Goal: Task Accomplishment & Management: Complete application form

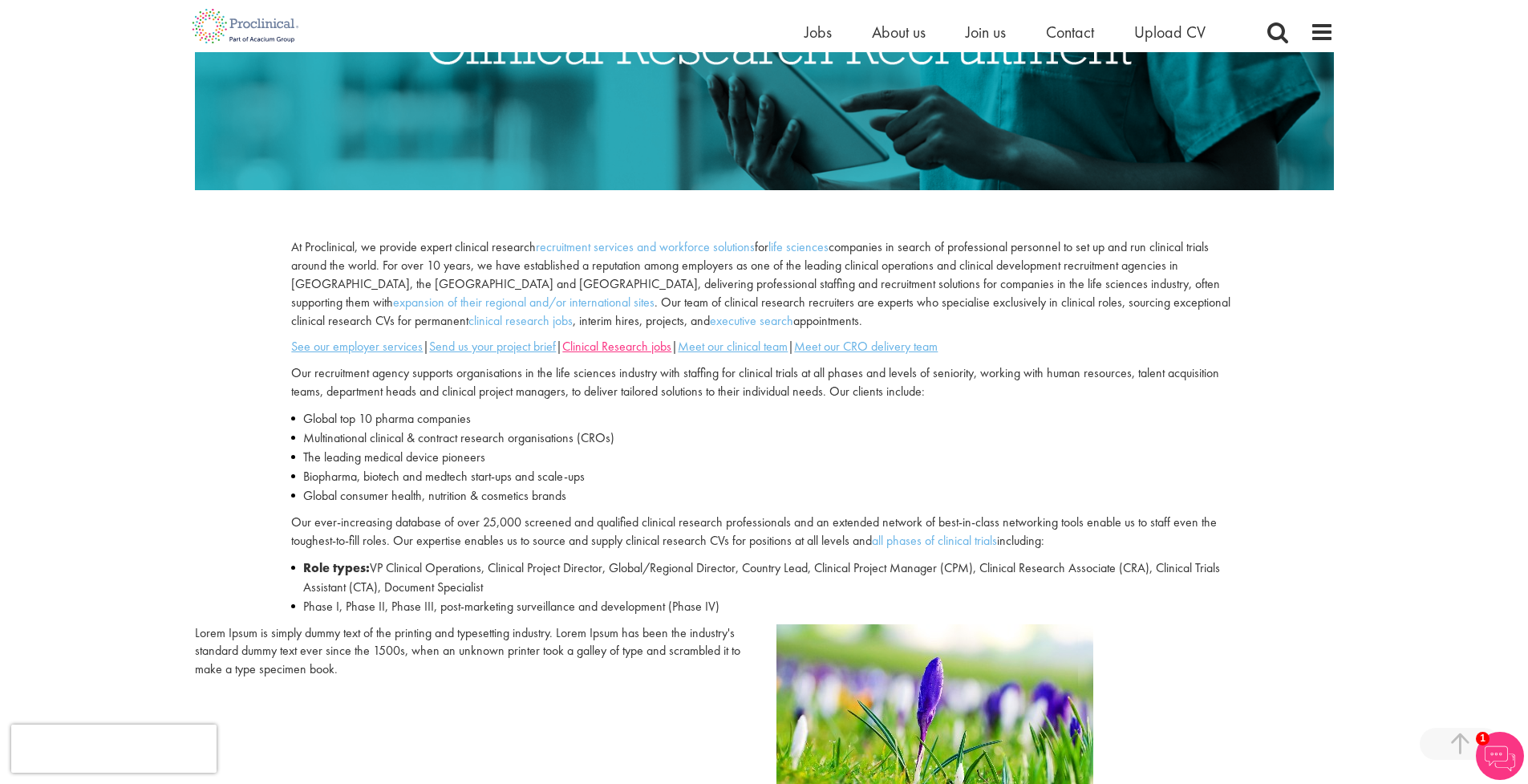
scroll to position [374, 0]
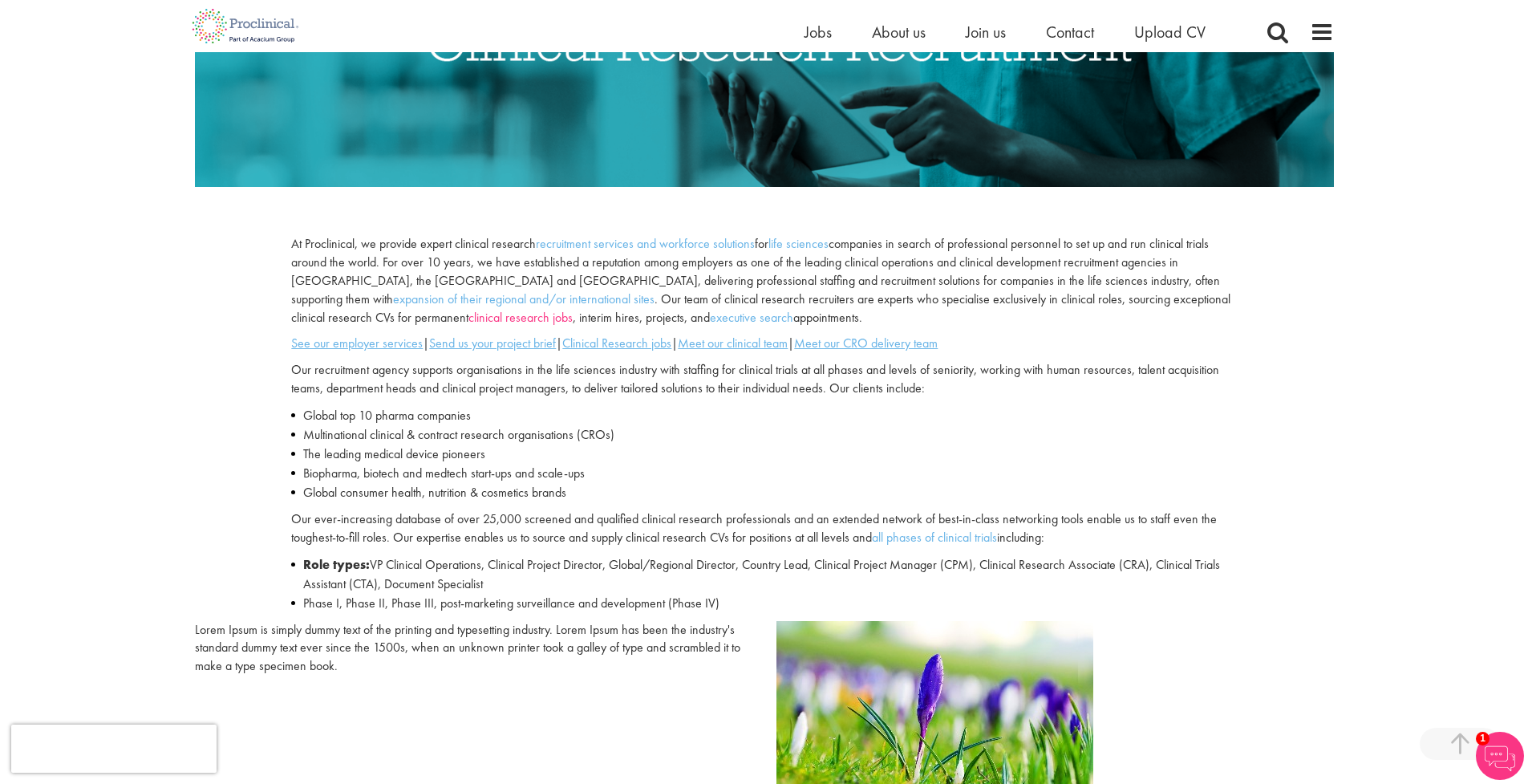
click at [573, 309] on link "clinical research jobs" at bounding box center [521, 317] width 104 height 17
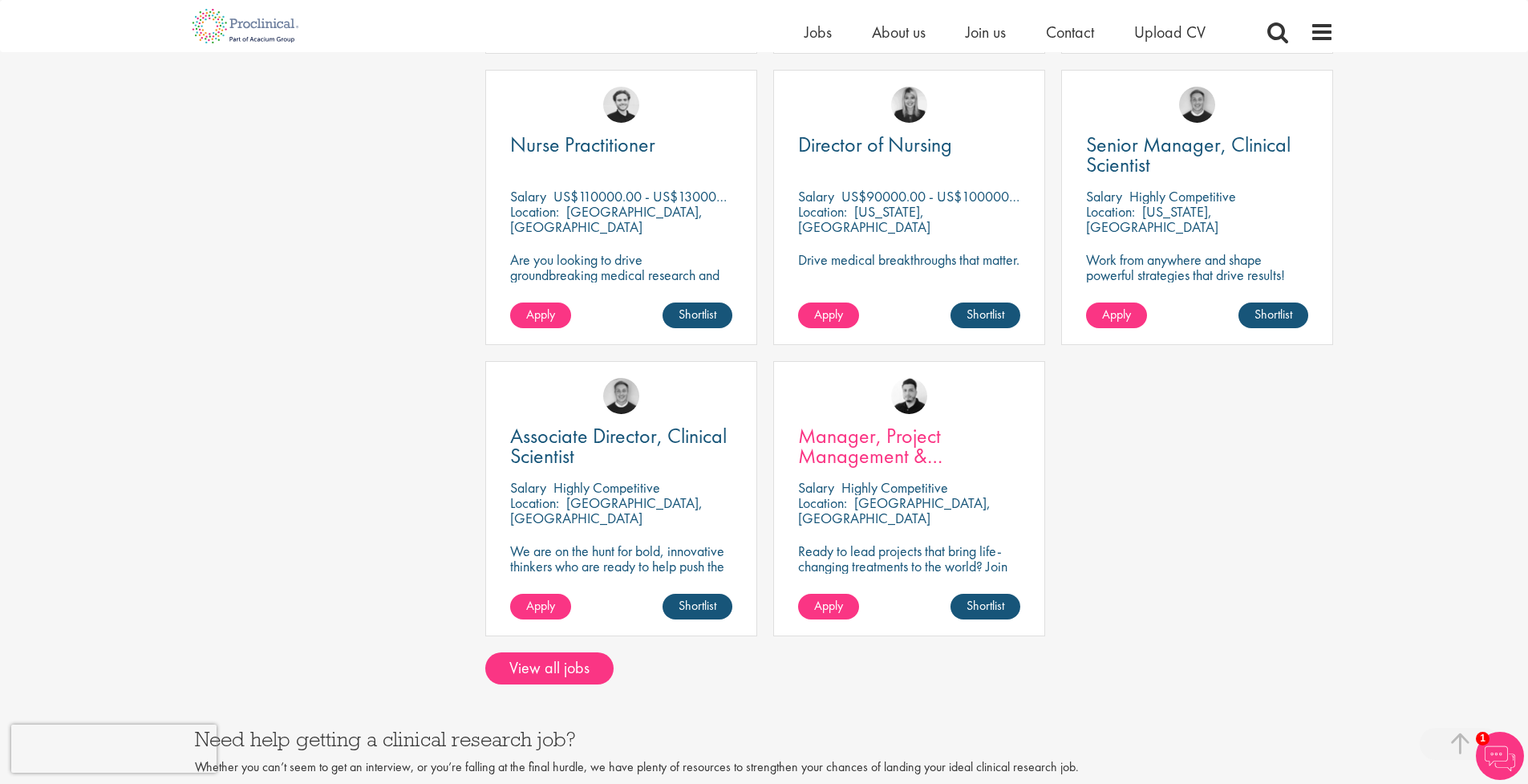
scroll to position [1100, 0]
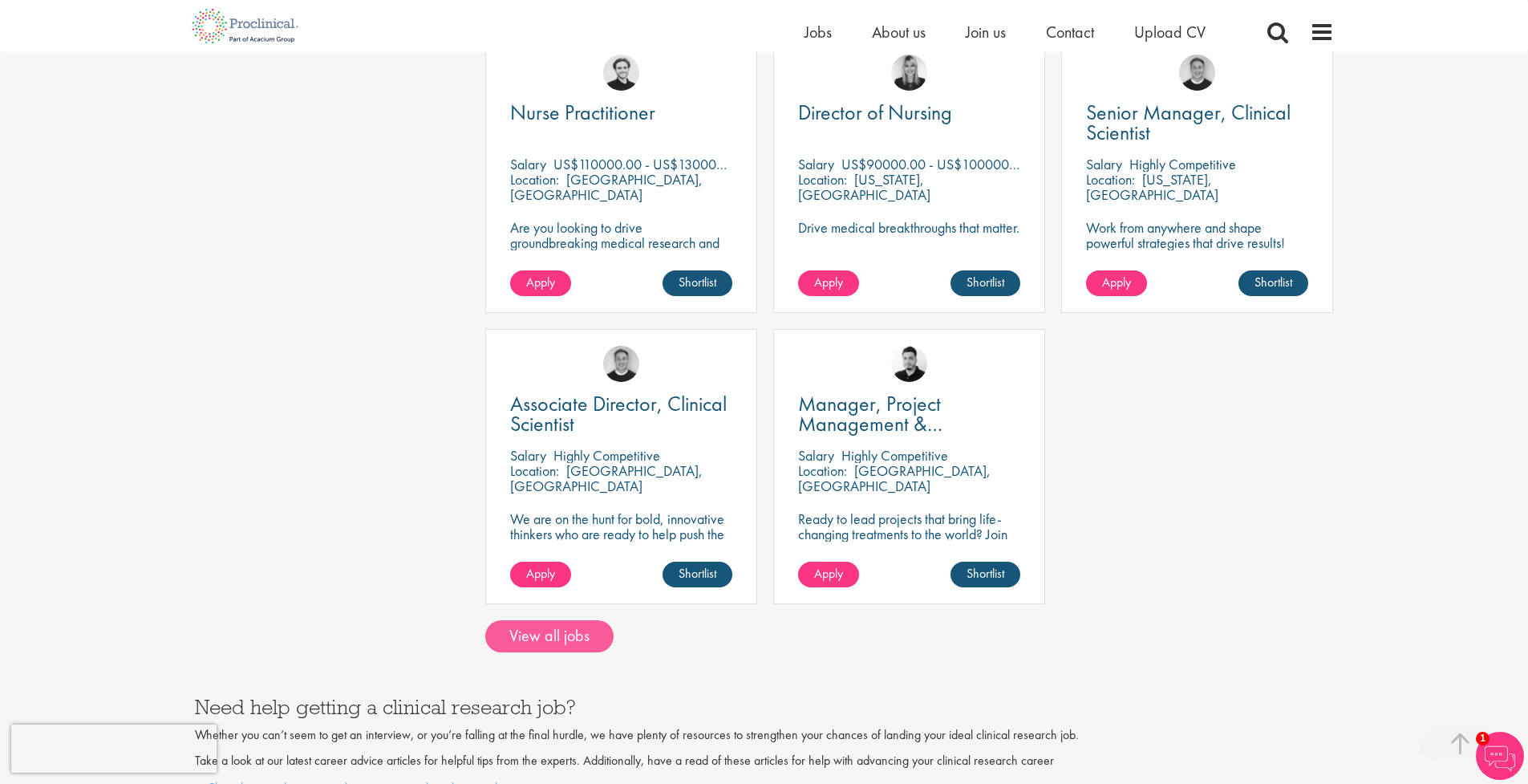
click at [571, 620] on link "View all jobs" at bounding box center [549, 636] width 128 height 32
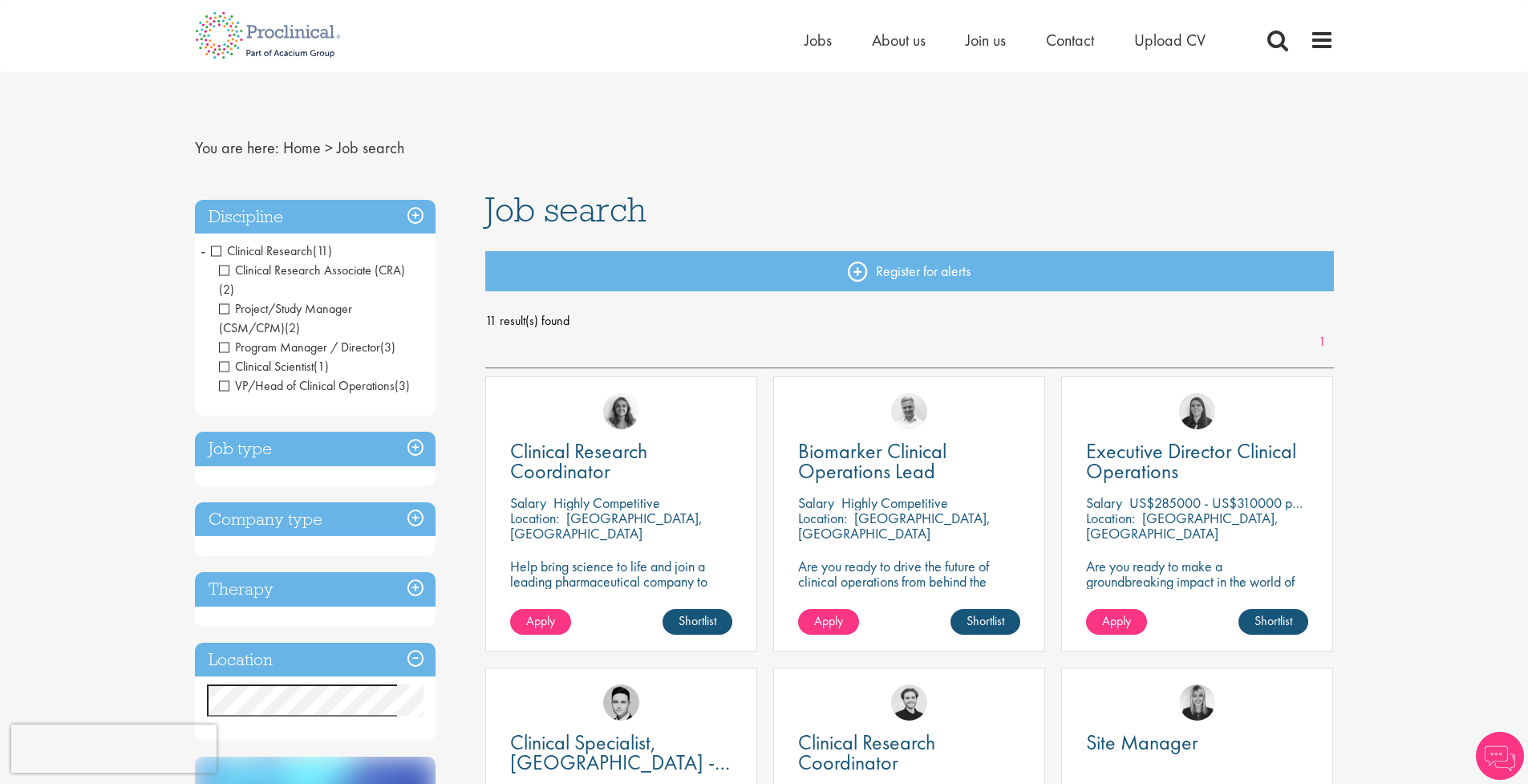
click at [213, 249] on span "Clinical Research" at bounding box center [261, 251] width 102 height 17
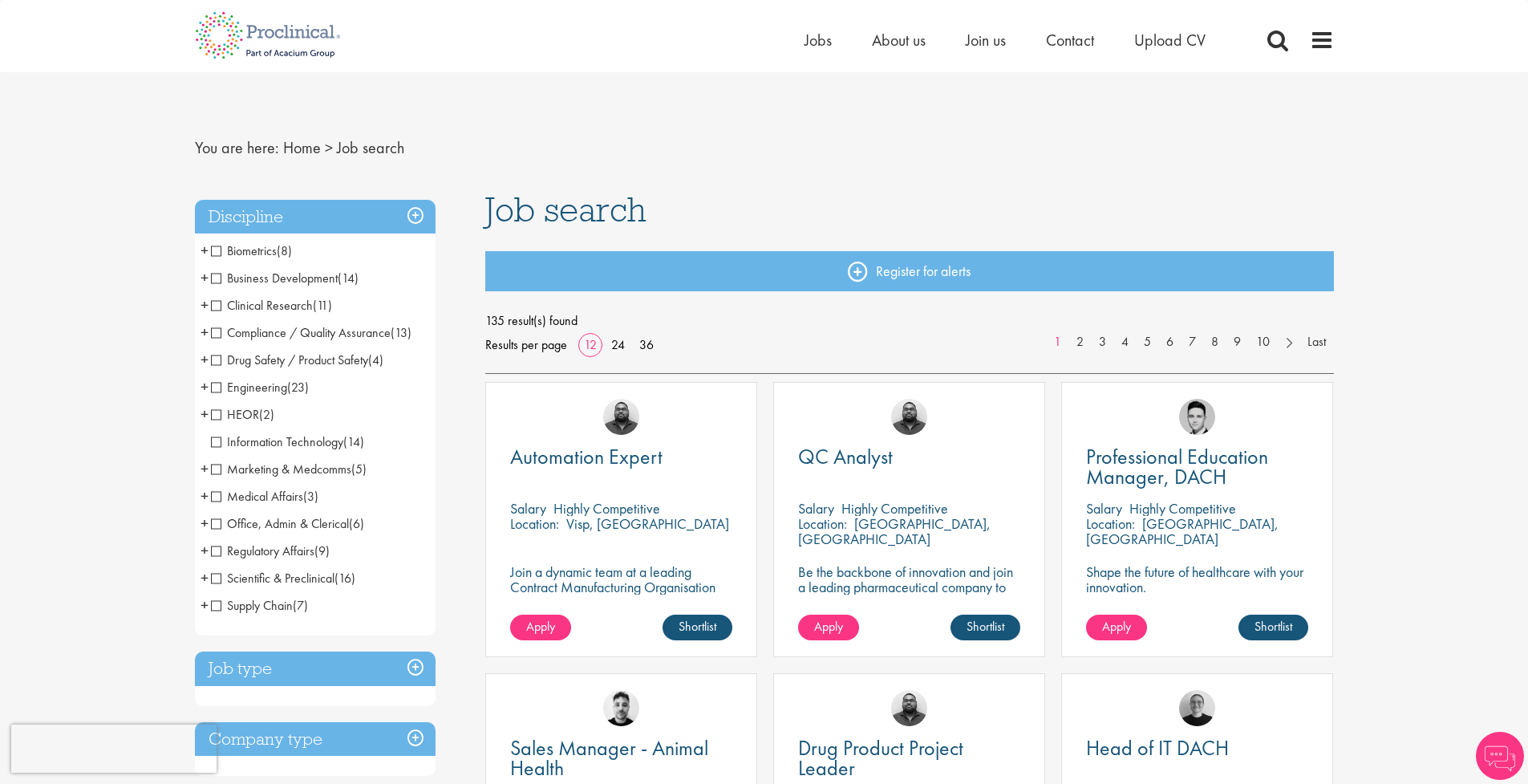
click at [217, 300] on span "Clinical Research" at bounding box center [261, 304] width 102 height 17
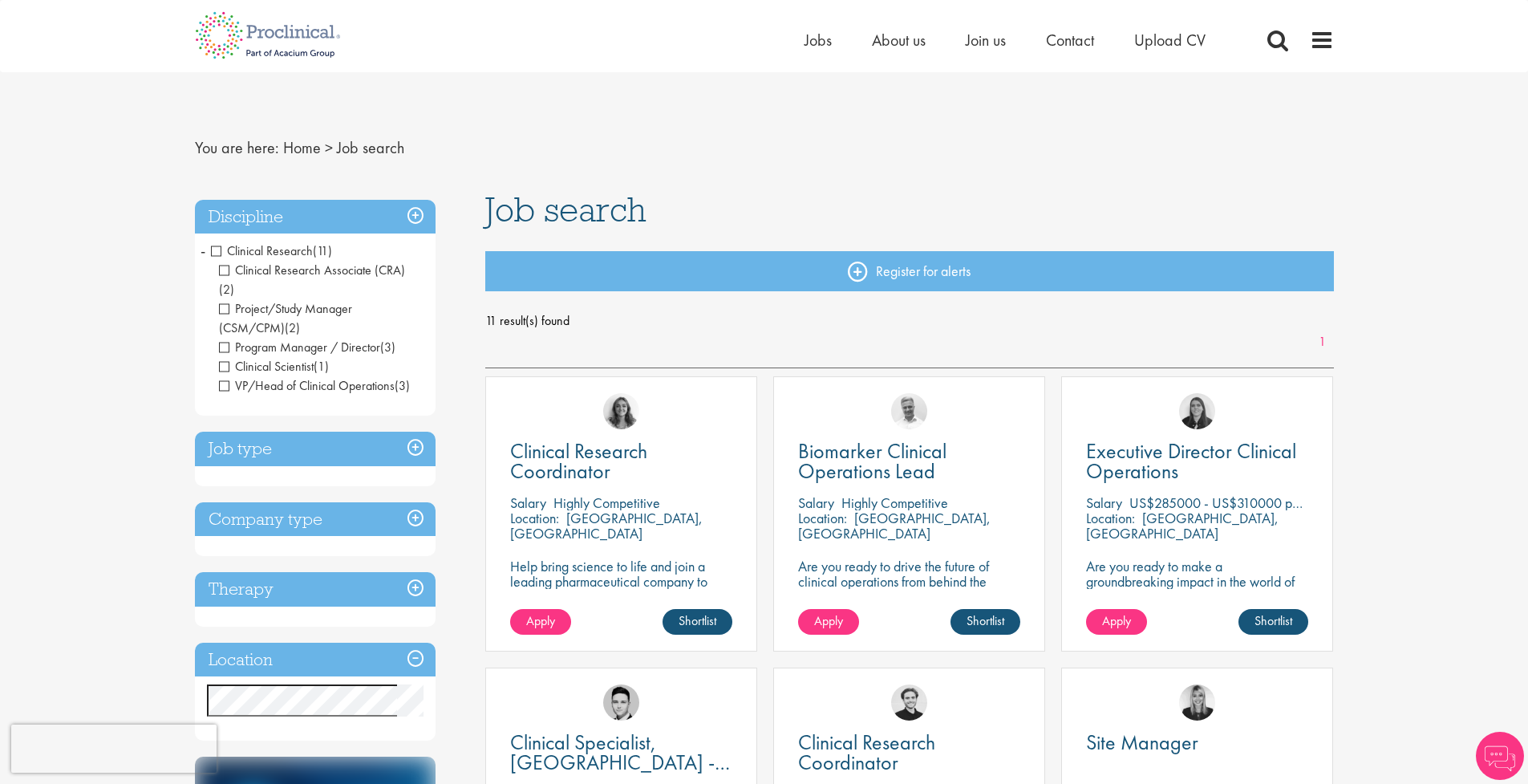
click at [226, 300] on span "Project/Study Manager (CSM/CPM)" at bounding box center [286, 318] width 133 height 36
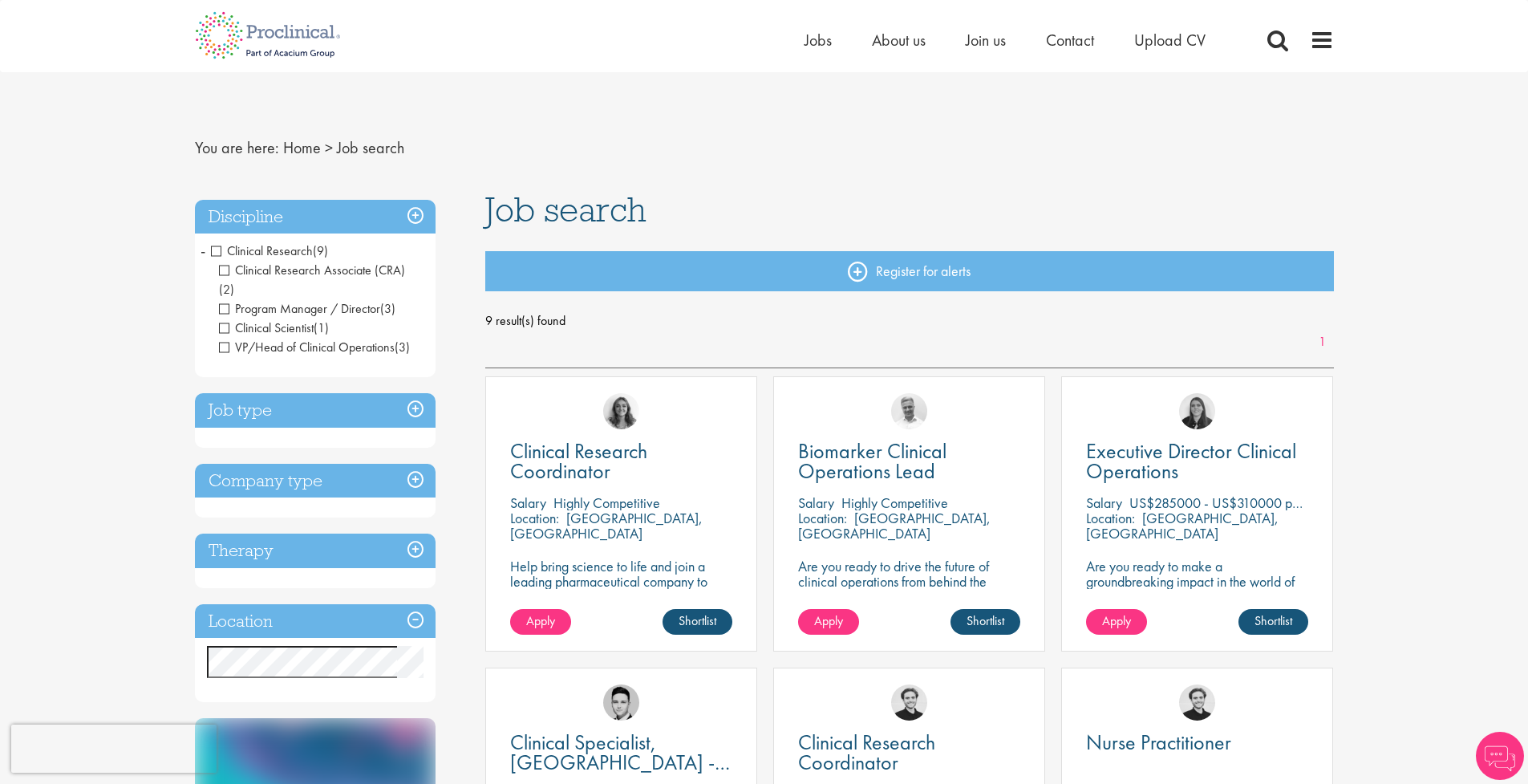
click at [222, 339] on span "VP/Head of Clinical Operations" at bounding box center [307, 347] width 176 height 17
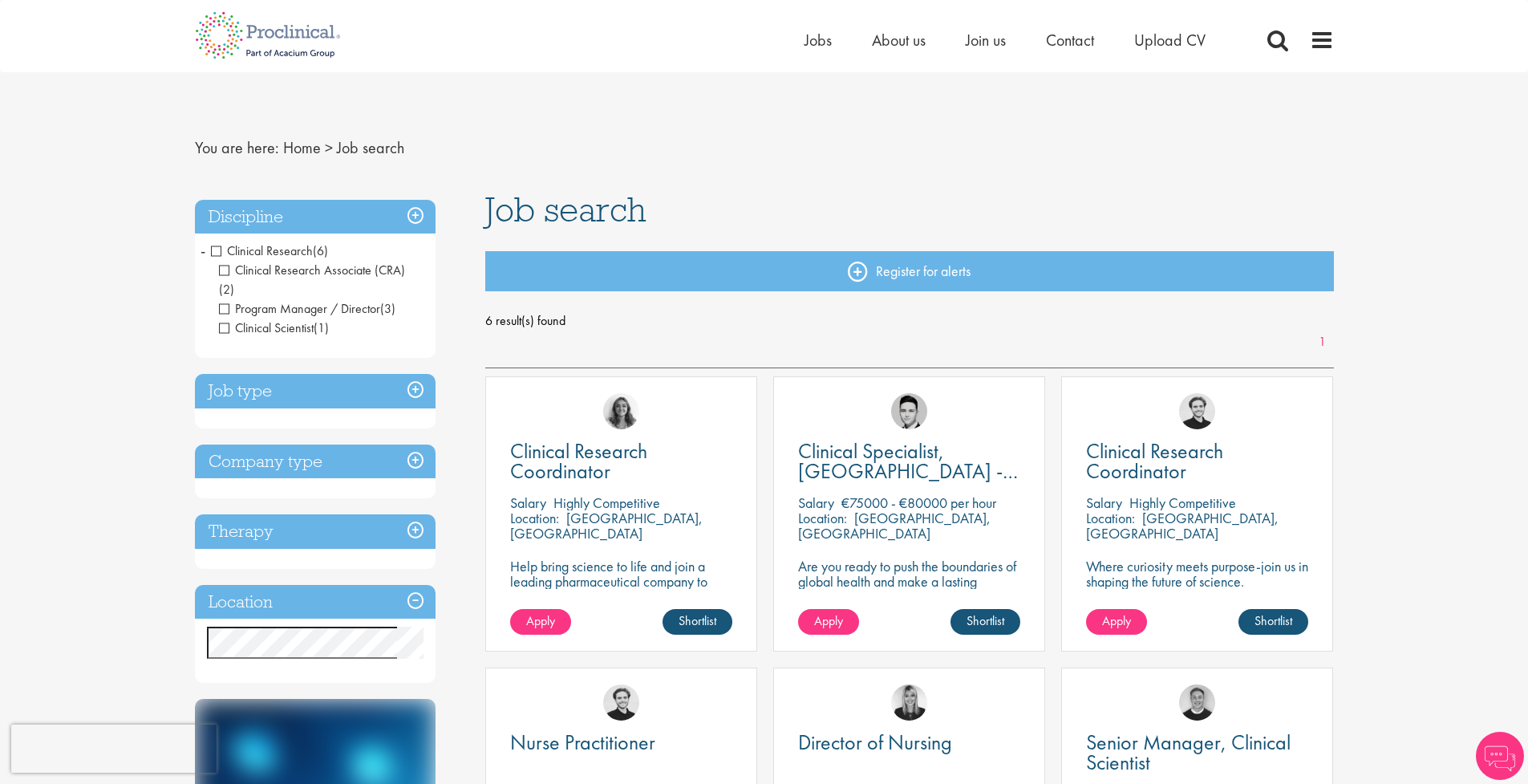
click at [225, 319] on span "Clinical Scientist" at bounding box center [266, 327] width 94 height 17
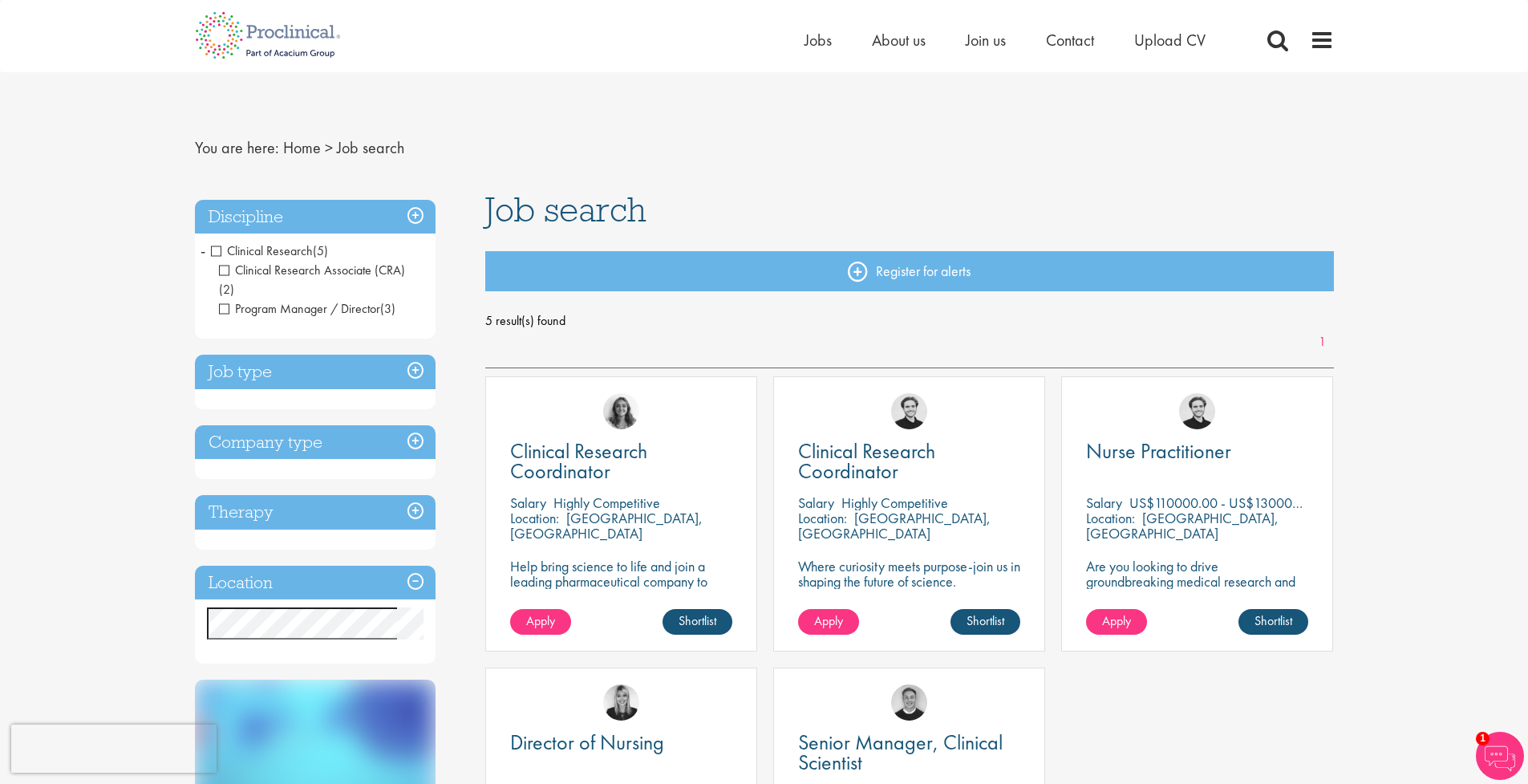
click at [216, 251] on span "Clinical Research" at bounding box center [261, 251] width 102 height 17
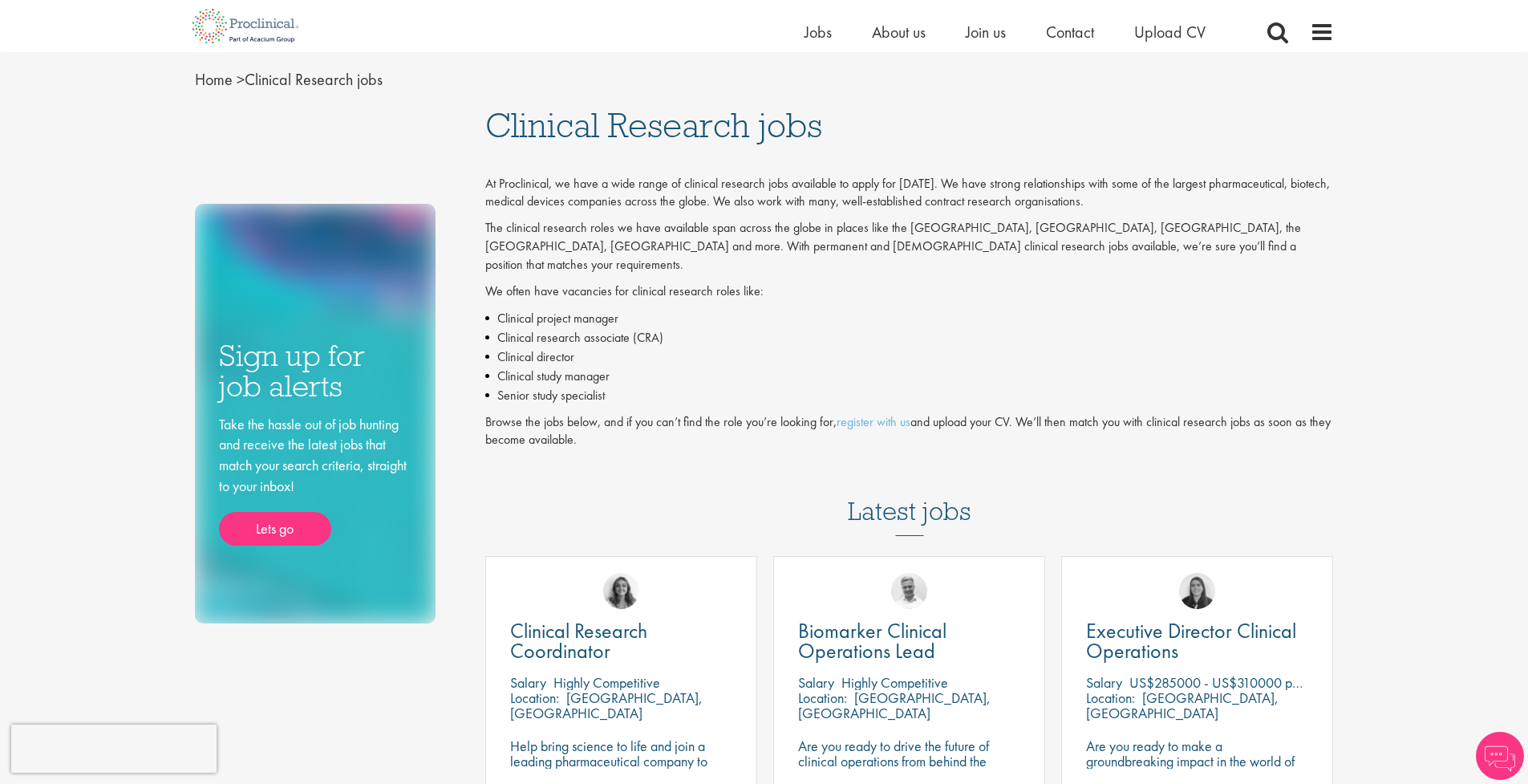
scroll to position [427, 0]
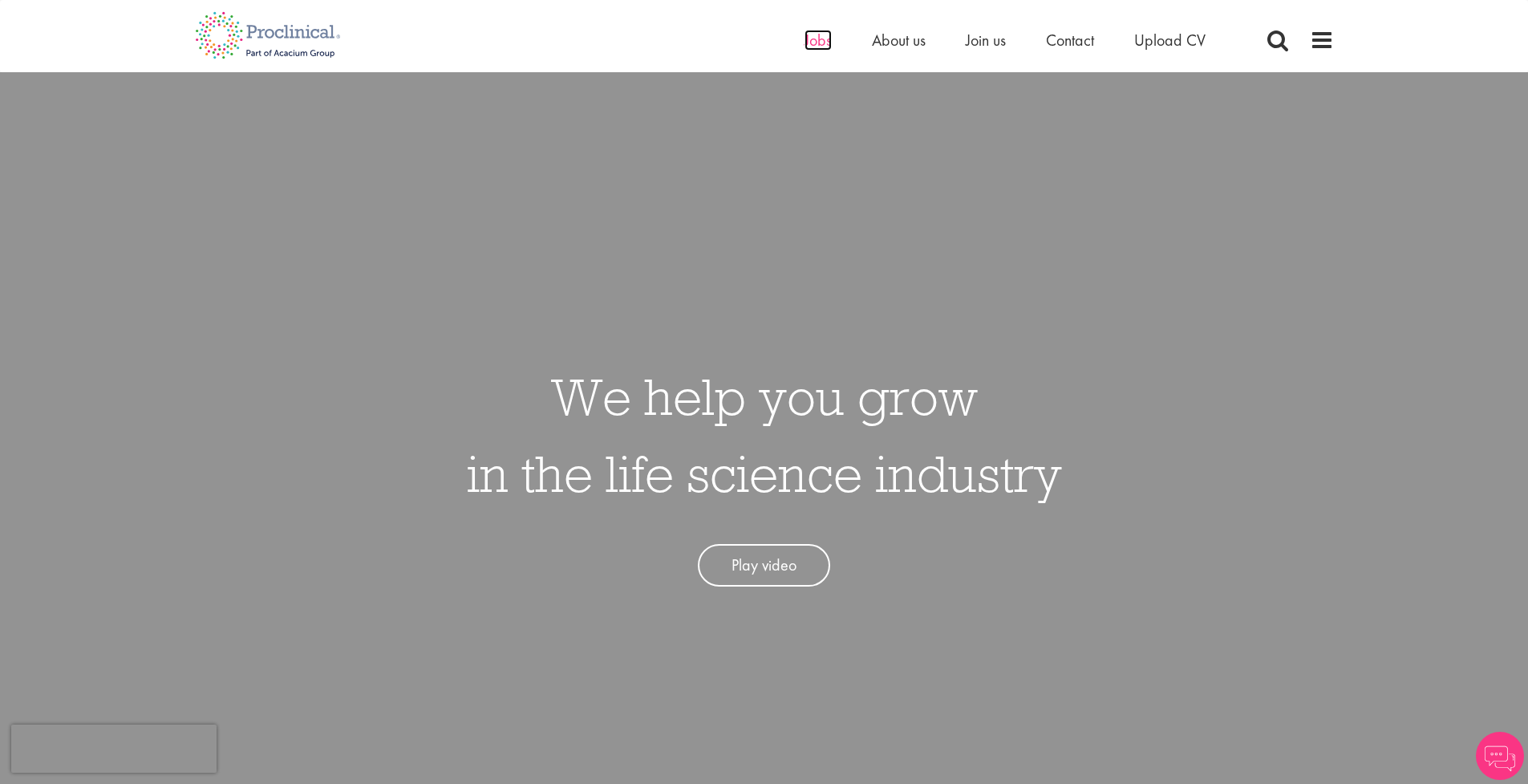
click at [822, 43] on span "Jobs" at bounding box center [818, 40] width 27 height 21
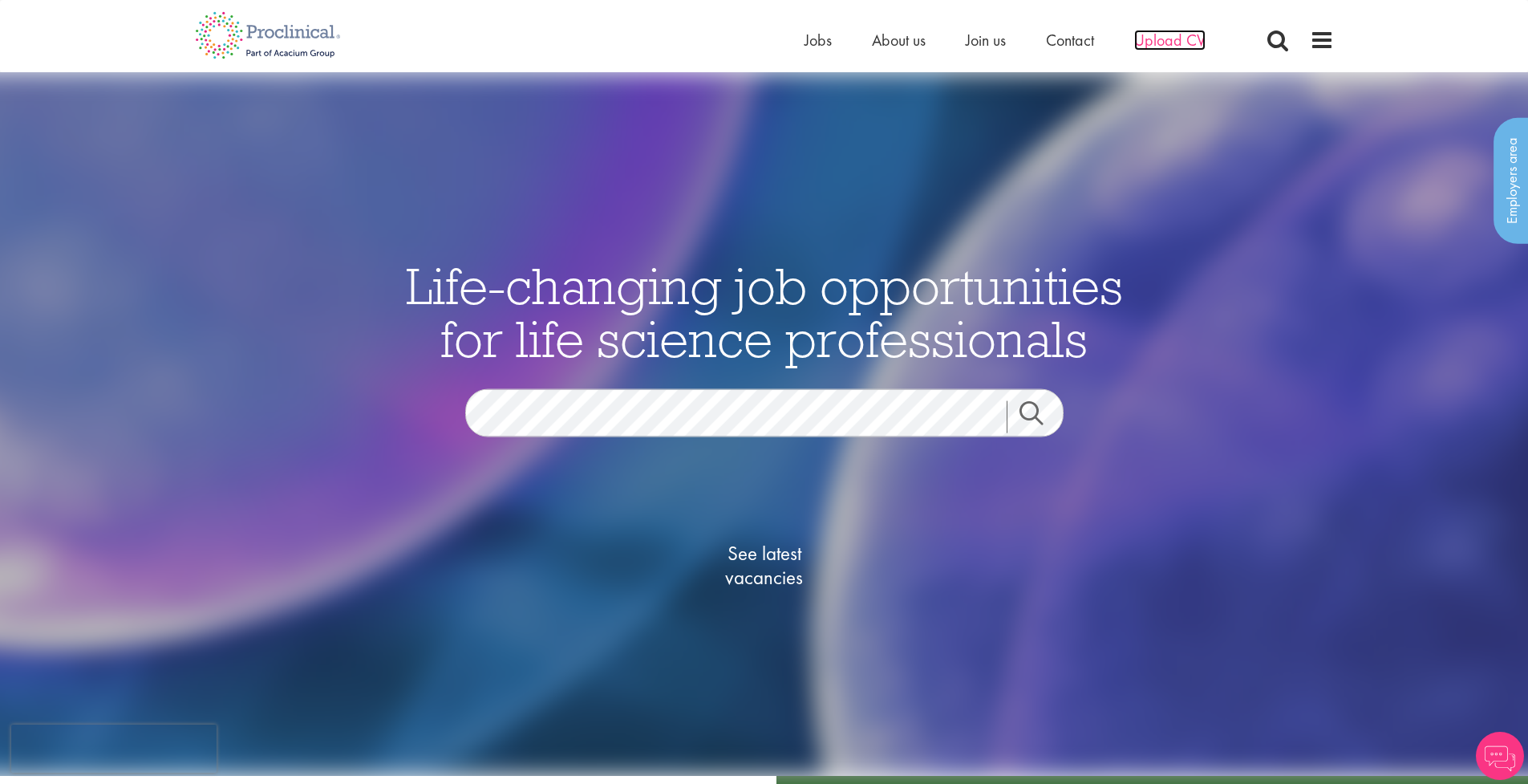
click at [1166, 40] on span "Upload CV" at bounding box center [1170, 40] width 71 height 21
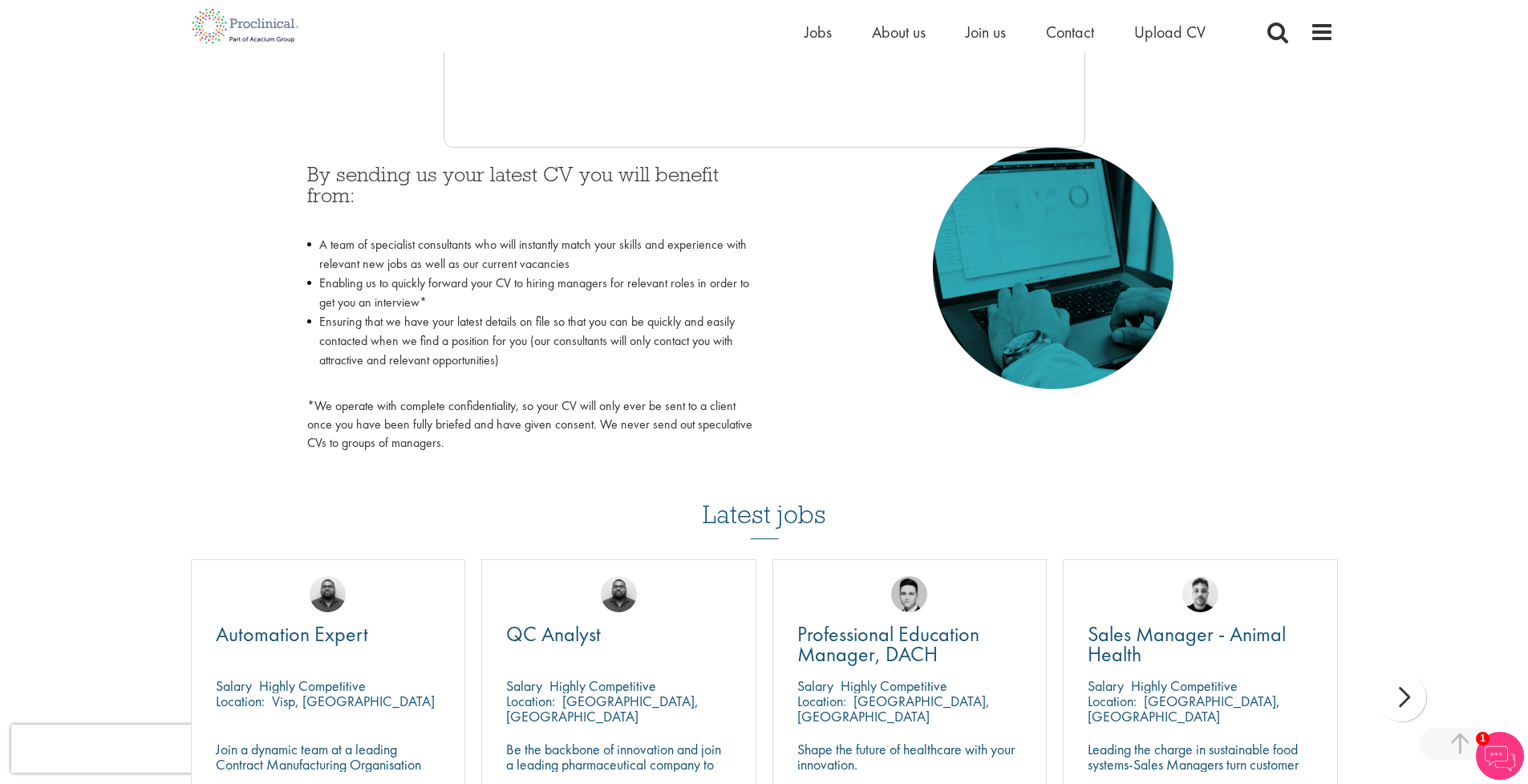
scroll to position [665, 0]
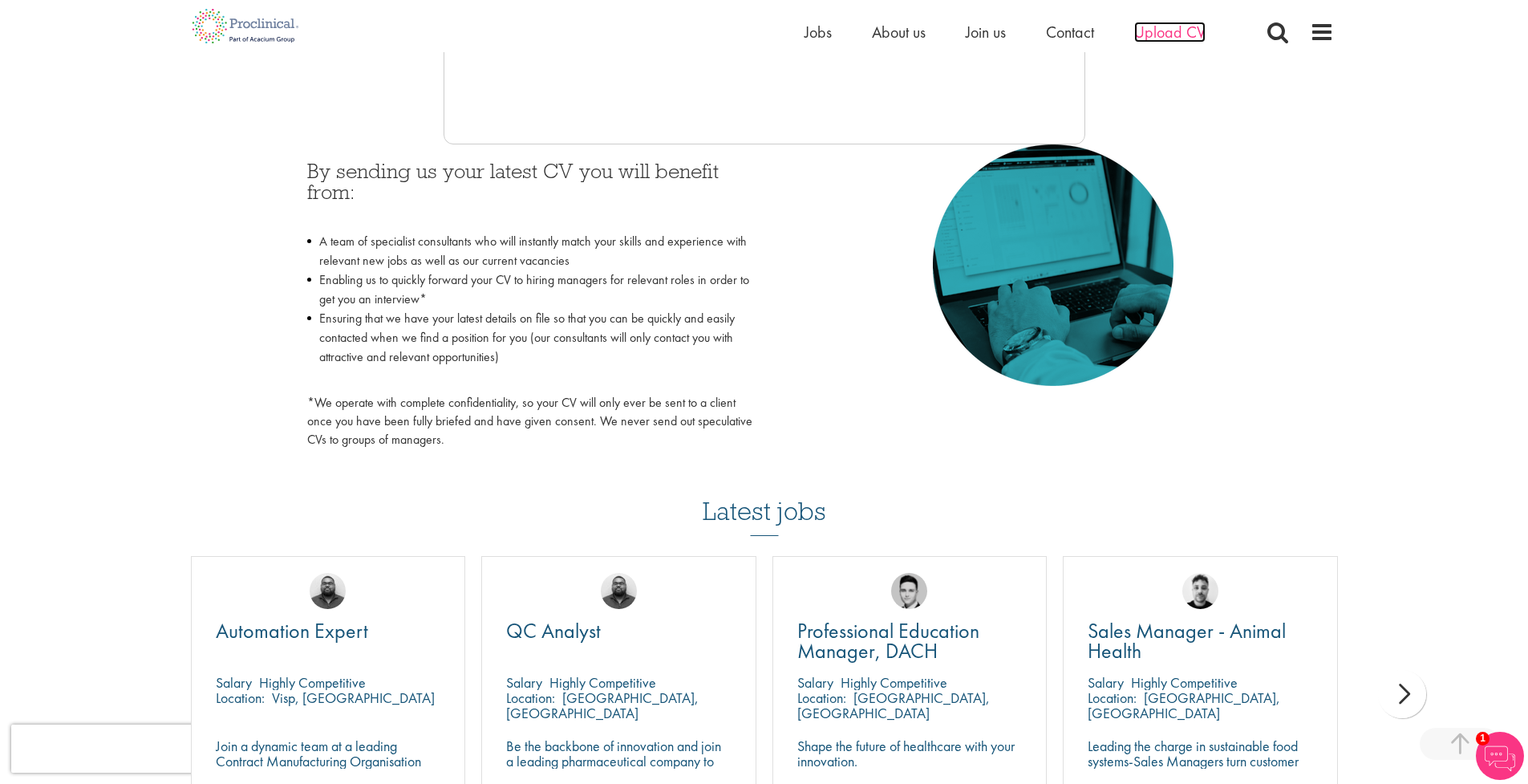
click at [1201, 31] on span "Upload CV" at bounding box center [1170, 31] width 71 height 21
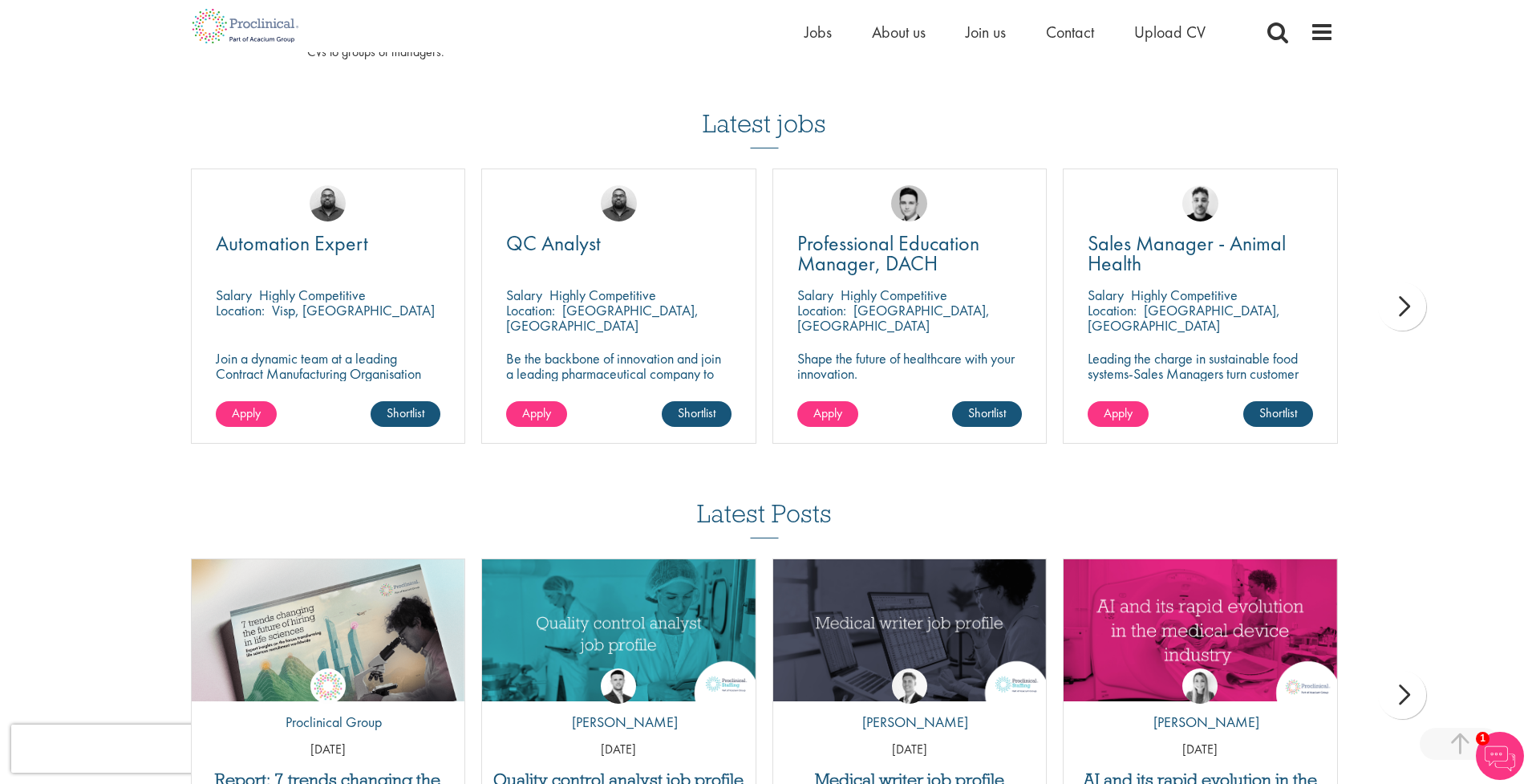
scroll to position [1050, 0]
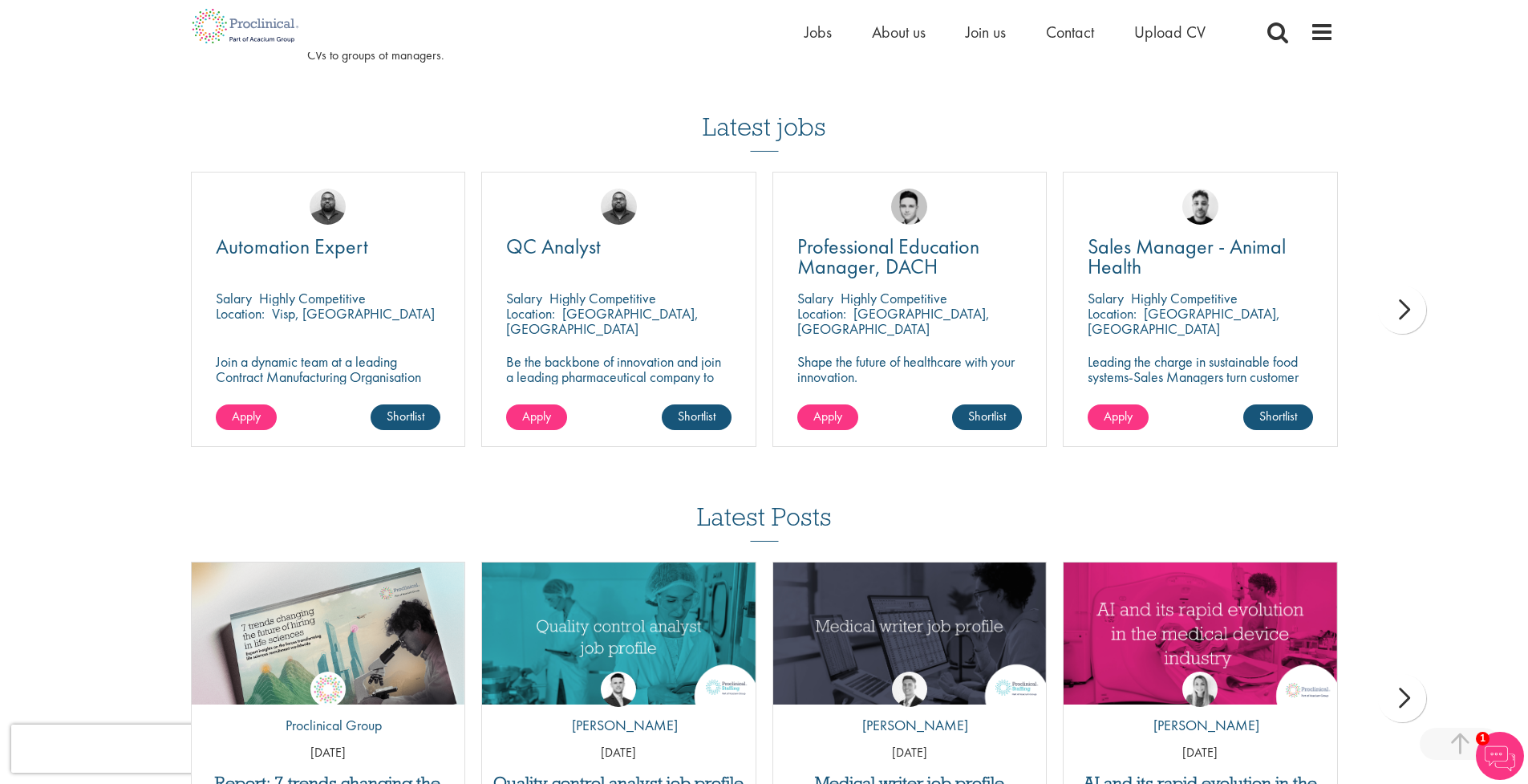
click at [1400, 297] on div "next" at bounding box center [1402, 310] width 49 height 48
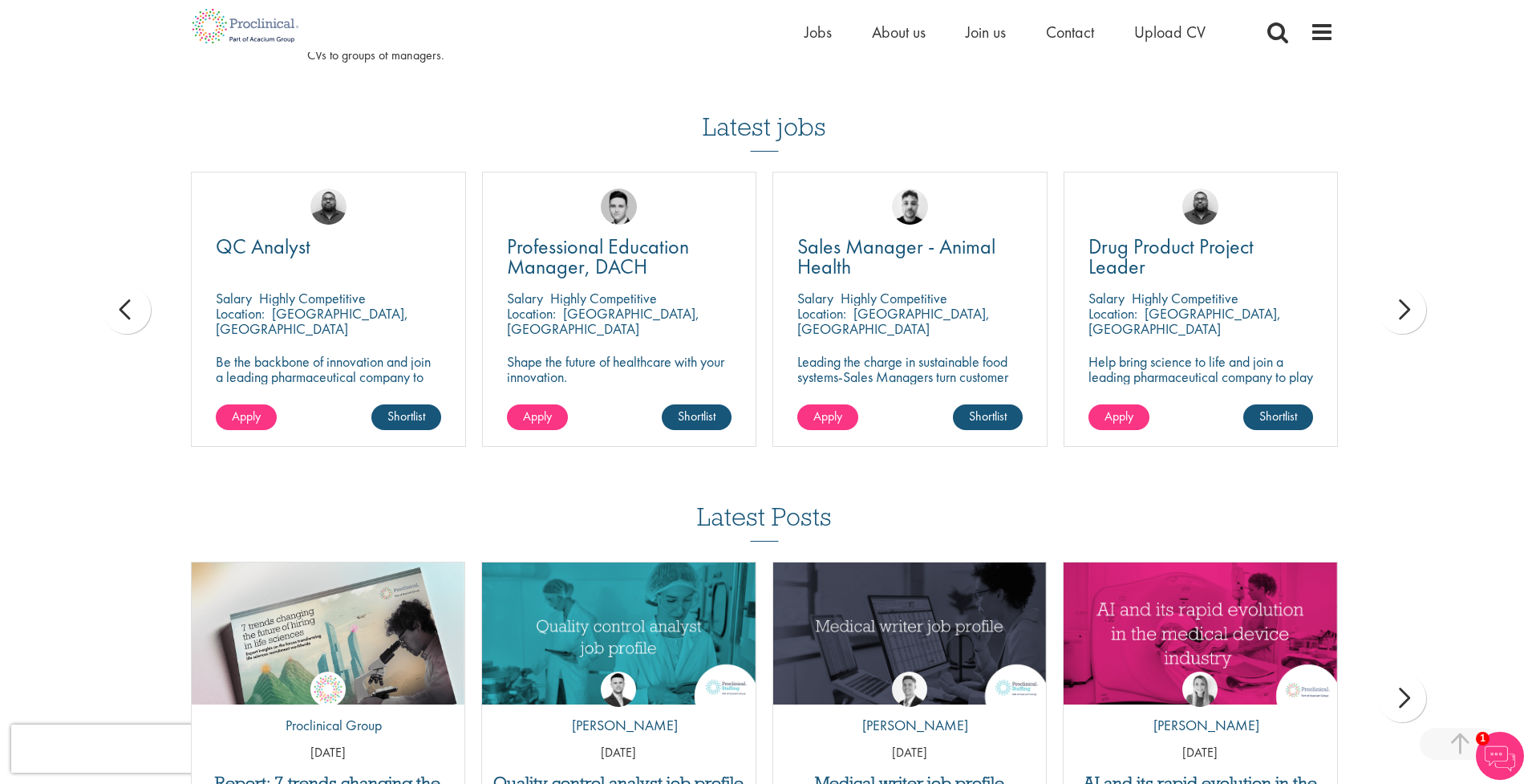
click at [1400, 297] on div "next" at bounding box center [1402, 310] width 49 height 48
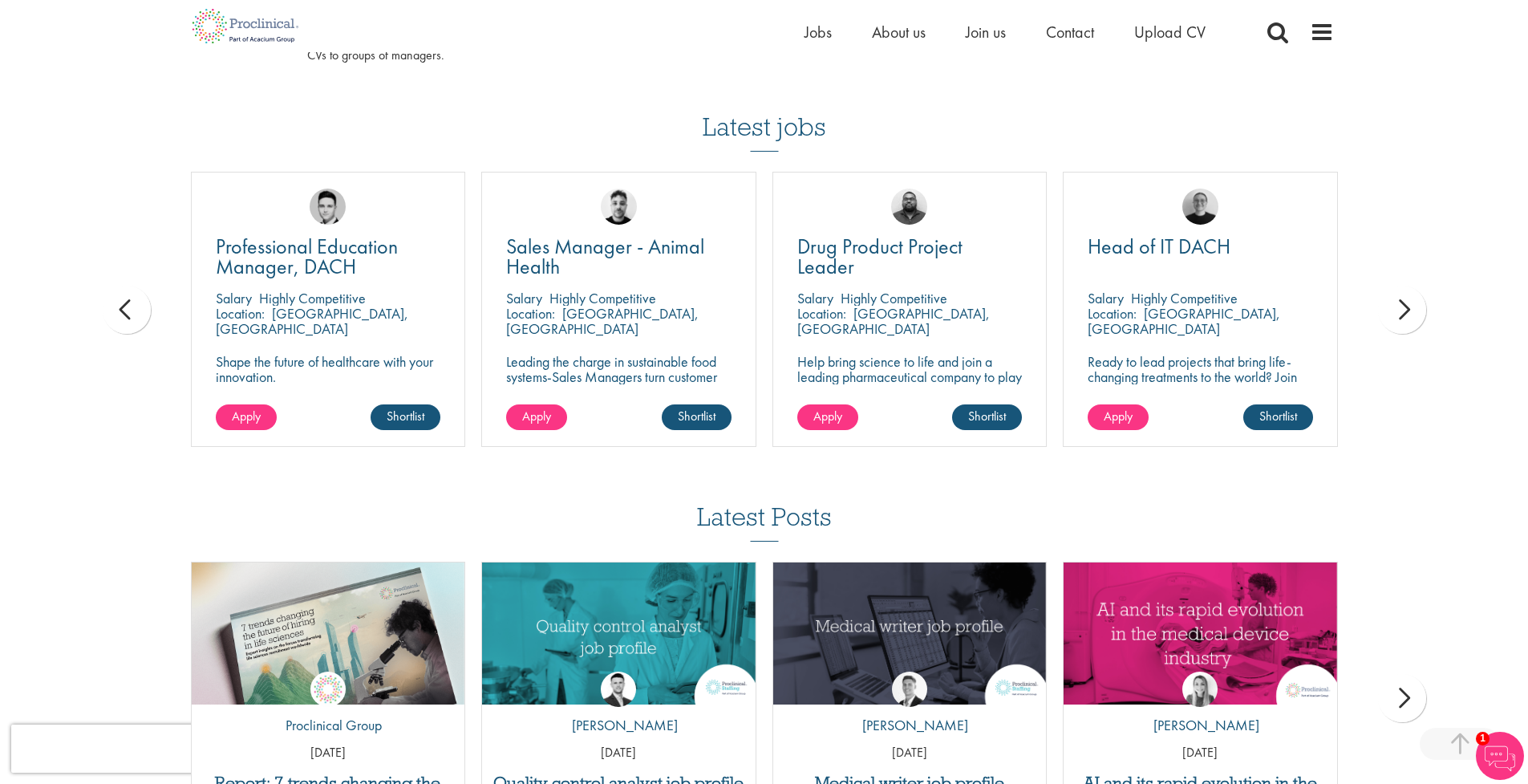
click at [1400, 297] on div "next" at bounding box center [1402, 310] width 49 height 48
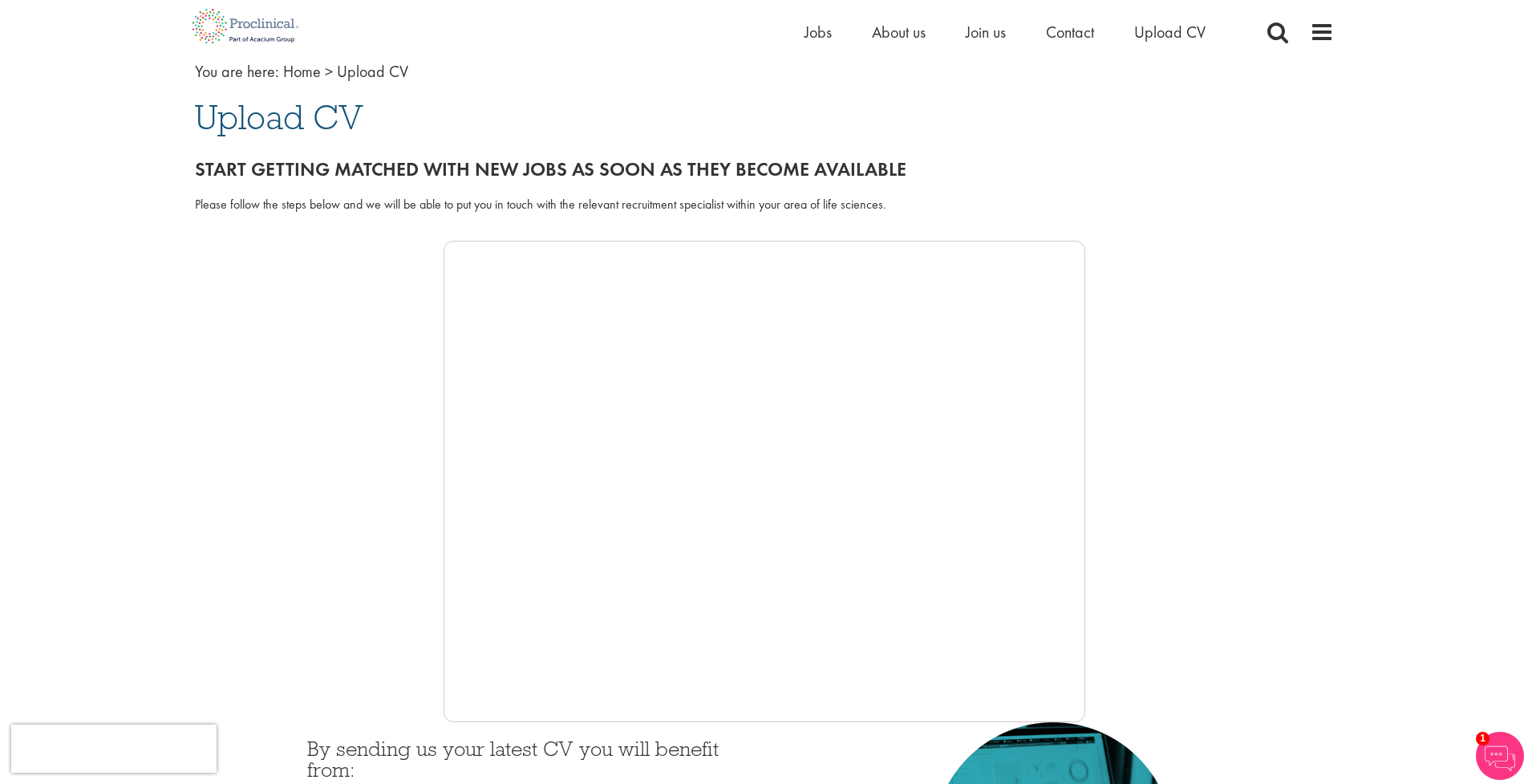
scroll to position [60, 0]
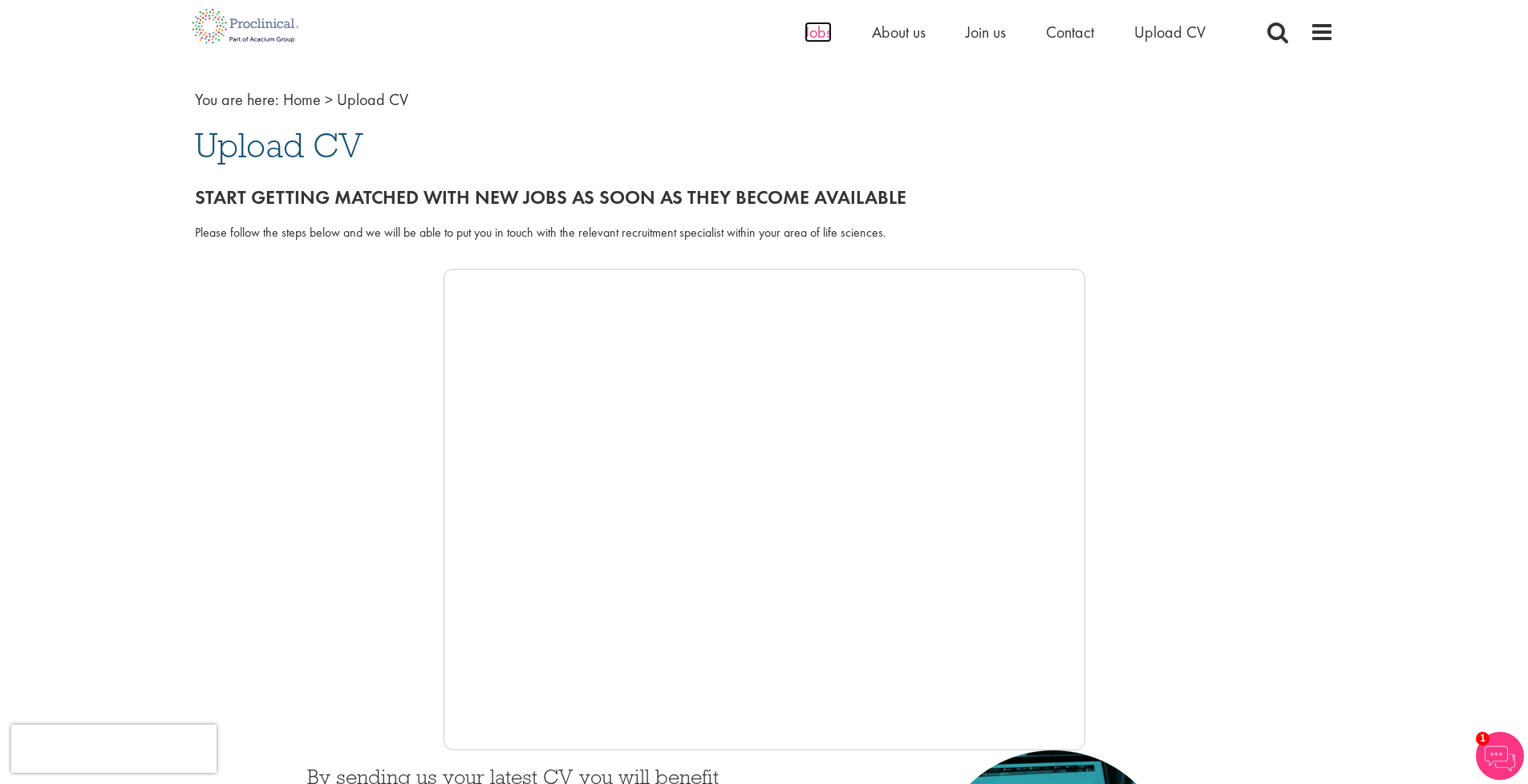
click at [828, 31] on span "Jobs" at bounding box center [818, 31] width 27 height 21
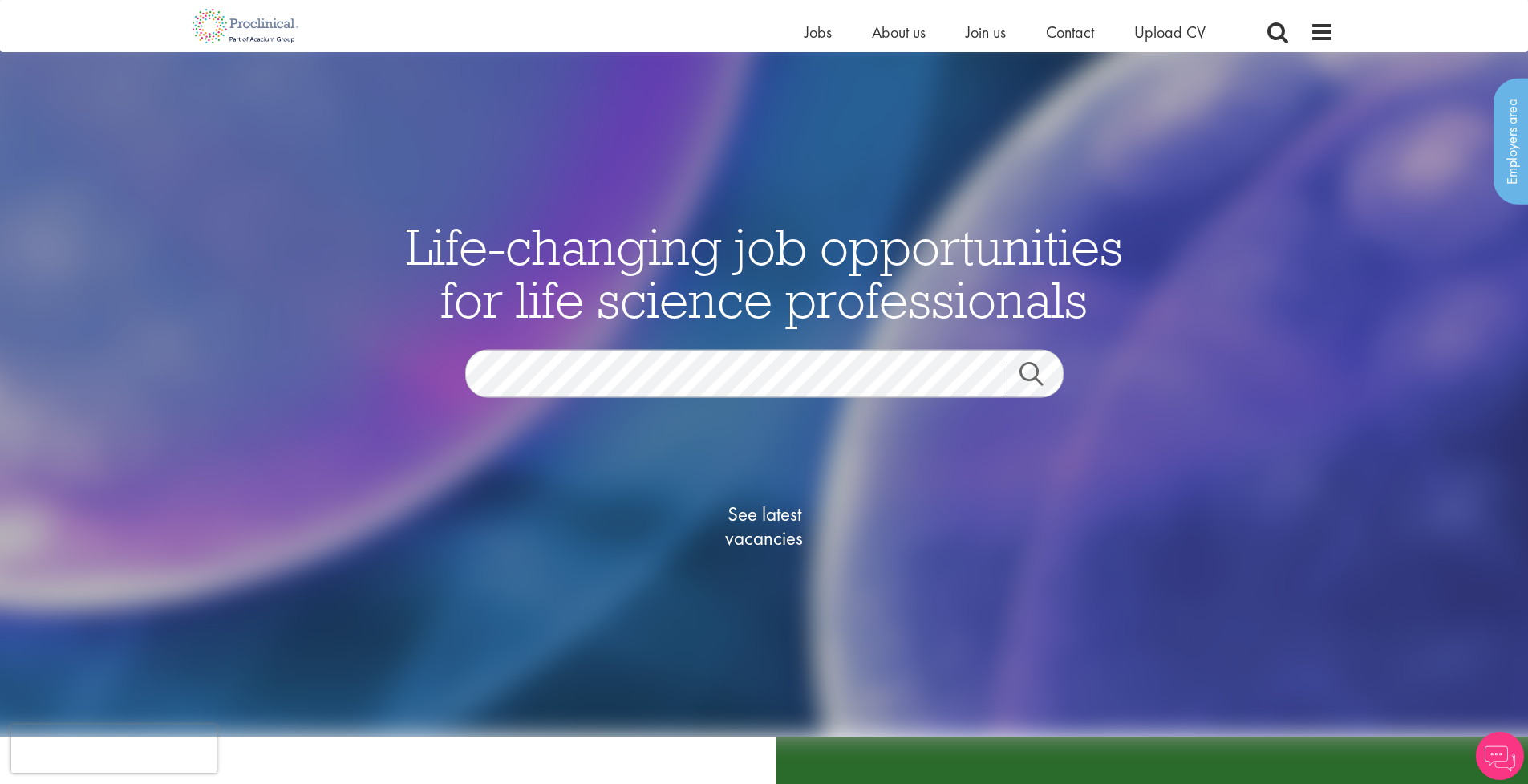
scroll to position [16, 0]
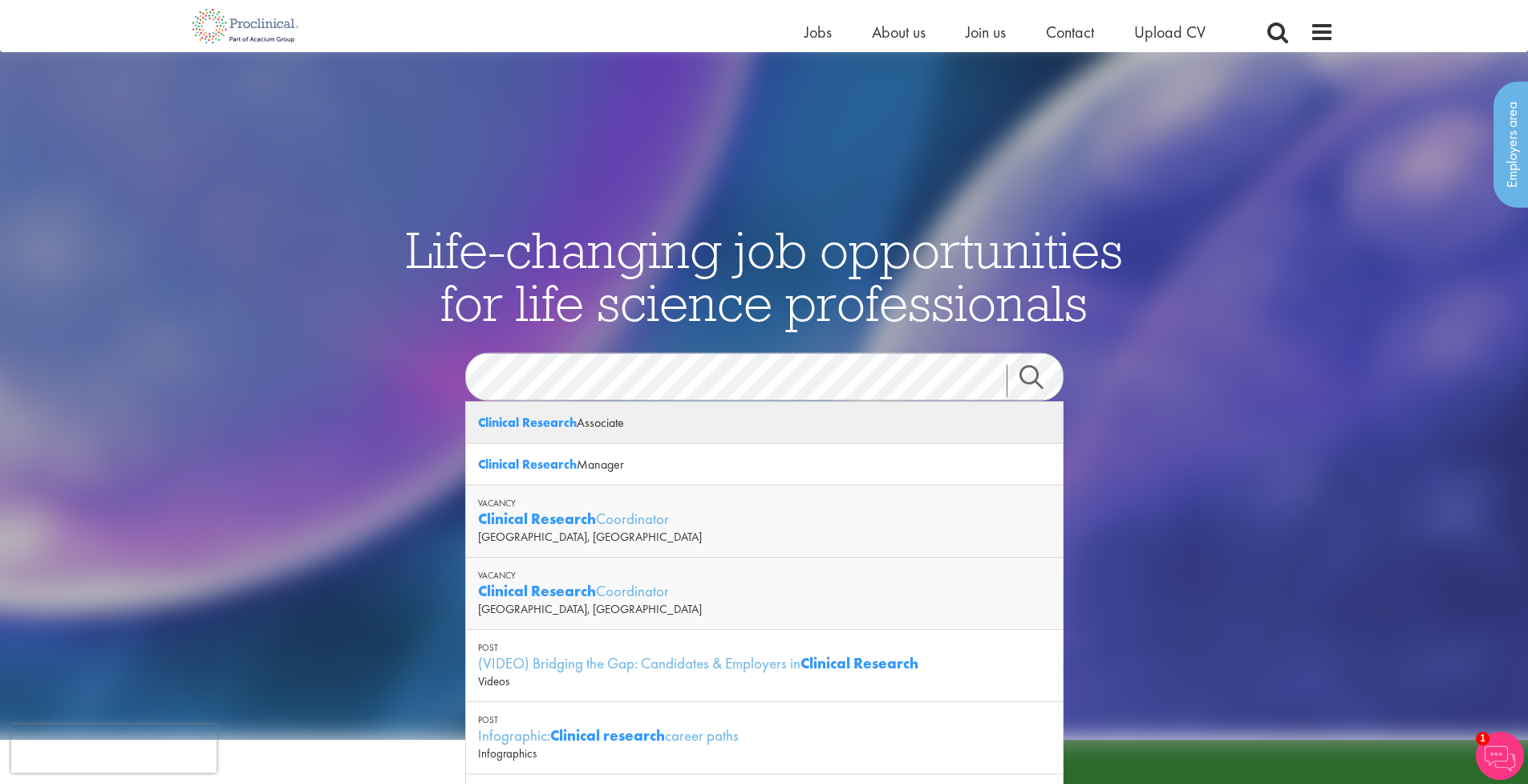
click at [709, 421] on div "Clinical Research Associate" at bounding box center [764, 422] width 596 height 41
